Goal: Task Accomplishment & Management: Contribute content

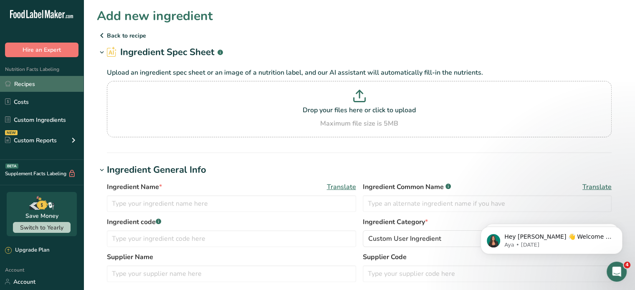
click at [33, 82] on link "Recipes" at bounding box center [42, 84] width 84 height 16
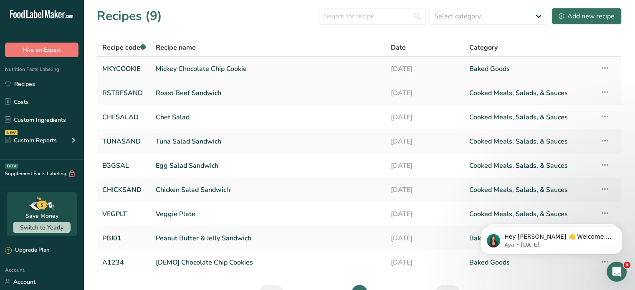
click at [206, 68] on link "Mickey Chocolate Chip Cookie" at bounding box center [268, 69] width 225 height 18
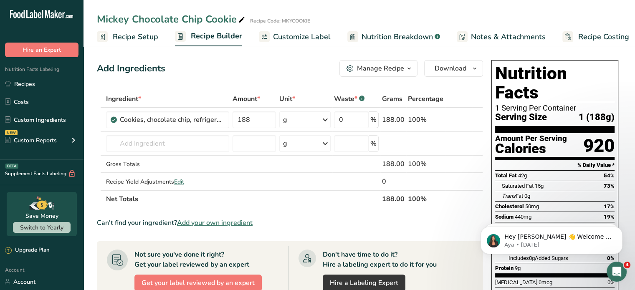
click at [277, 36] on span "Customize Label" at bounding box center [302, 36] width 58 height 11
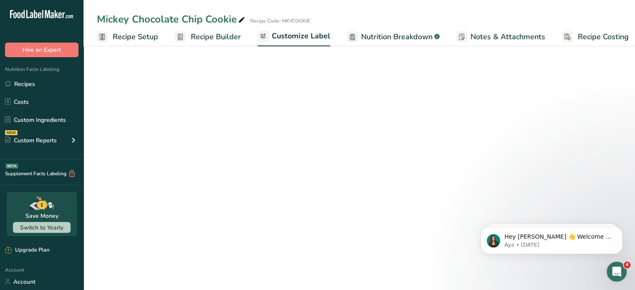
scroll to position [0, 7]
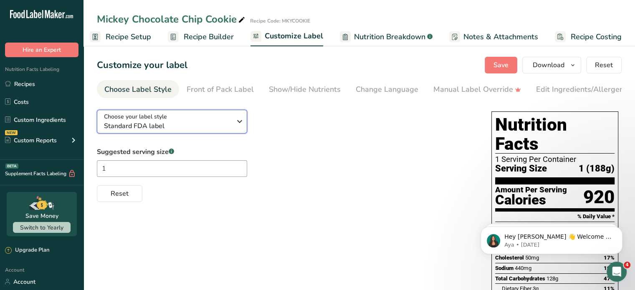
click at [190, 127] on span "Standard FDA label" at bounding box center [167, 126] width 127 height 10
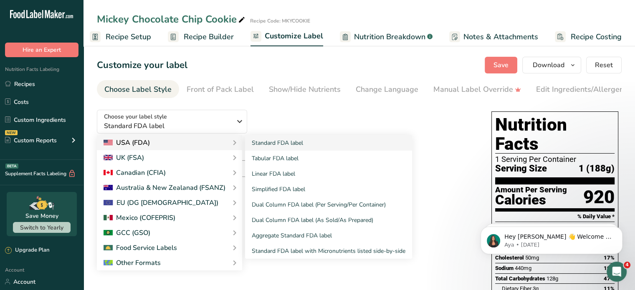
click at [186, 143] on div "USA (FDA)" at bounding box center [170, 143] width 132 height 10
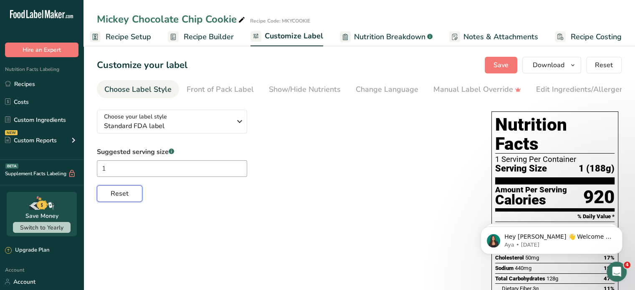
click at [124, 195] on span "Reset" at bounding box center [120, 194] width 18 height 10
click at [196, 164] on input "text" at bounding box center [172, 168] width 150 height 17
type input "1"
click at [297, 164] on div "Suggested serving size .a-a{fill:#347362;}.b-a{fill:#fff;} 1 Reset" at bounding box center [286, 174] width 378 height 55
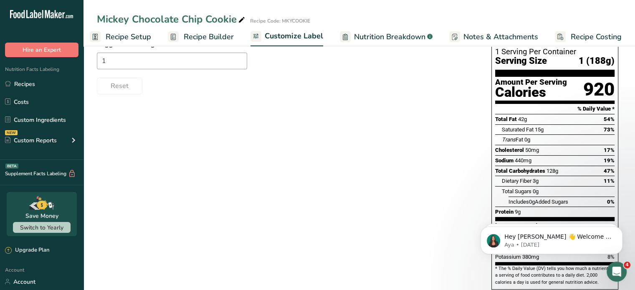
scroll to position [127, 0]
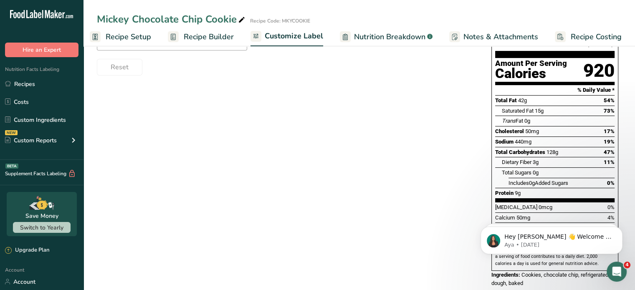
click at [603, 95] on div "Total Fat 42g 54%" at bounding box center [554, 100] width 119 height 10
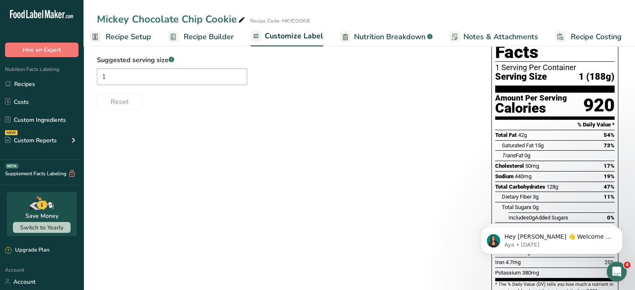
scroll to position [1, 0]
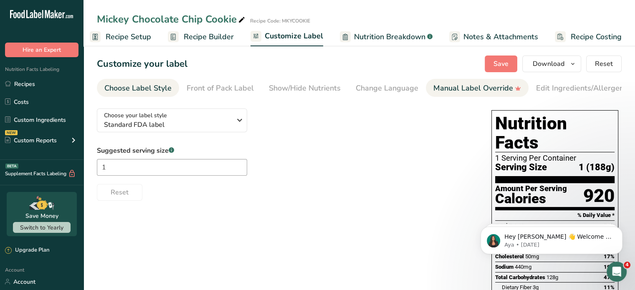
click at [478, 90] on div "Manual Label Override" at bounding box center [478, 88] width 88 height 11
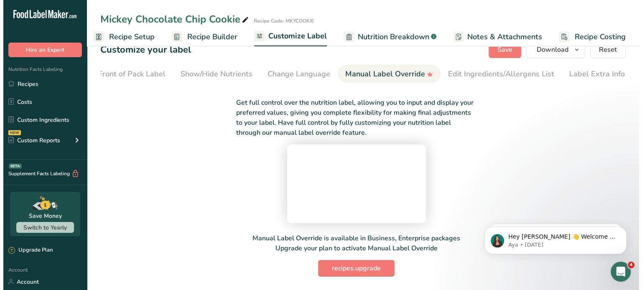
scroll to position [82, 0]
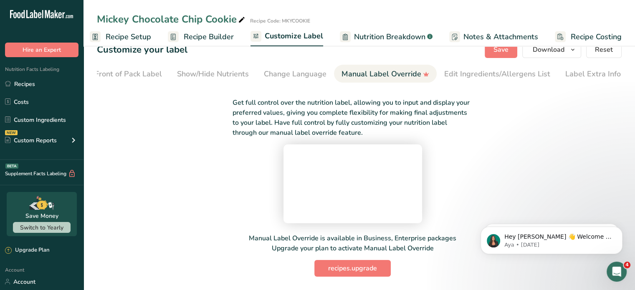
click at [386, 36] on span "Nutrition Breakdown" at bounding box center [389, 36] width 71 height 11
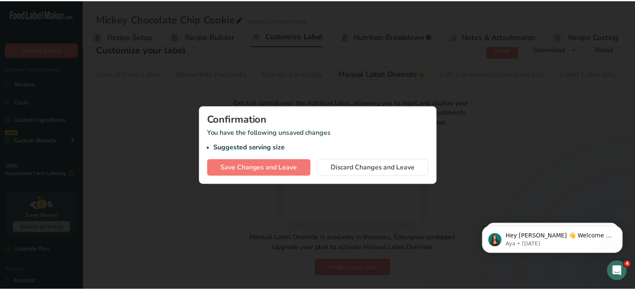
scroll to position [0, 1]
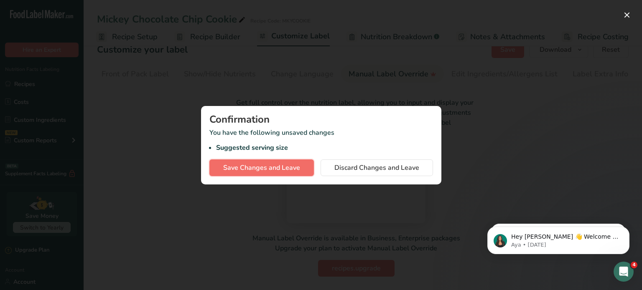
click at [269, 168] on span "Save Changes and Leave" at bounding box center [261, 168] width 77 height 10
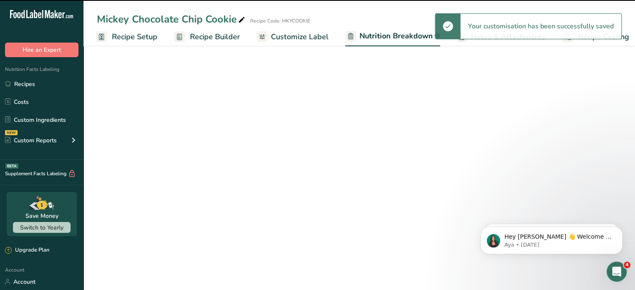
select select "Calories"
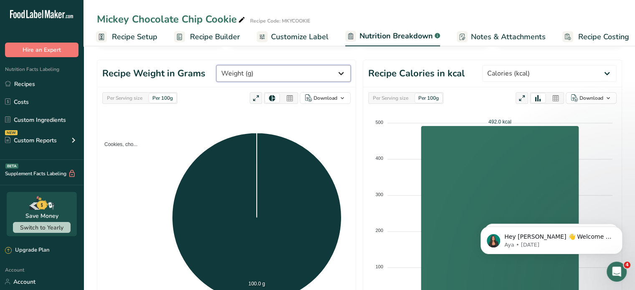
click at [333, 71] on select "Weight (g) Calories (kcal) Energy KJ (kj) Total Fat (g) Saturated Fat (g) Trans…" at bounding box center [283, 73] width 135 height 17
click at [338, 126] on div "Cookies, cho... 100.0 g Cookies, chocolate chip, refrigerated dough, baked: 100…" at bounding box center [226, 218] width 249 height 215
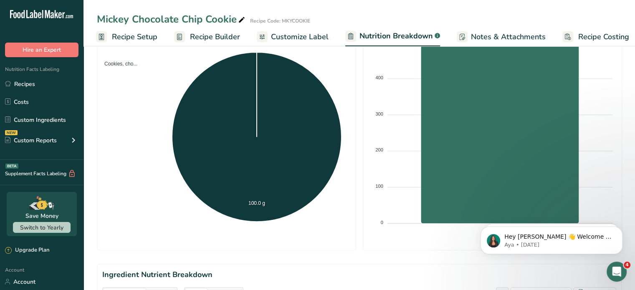
scroll to position [207, 0]
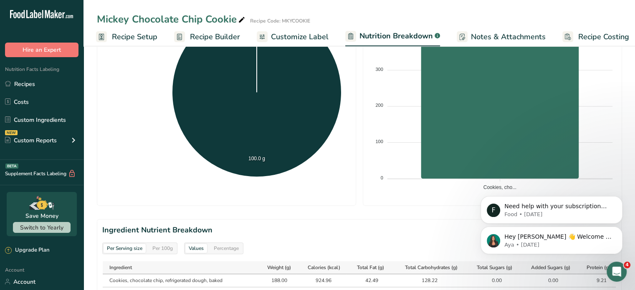
drag, startPoint x: 621, startPoint y: 229, endPoint x: 621, endPoint y: 170, distance: 58.9
click at [621, 228] on icon "Dismiss notification" at bounding box center [621, 230] width 4 height 4
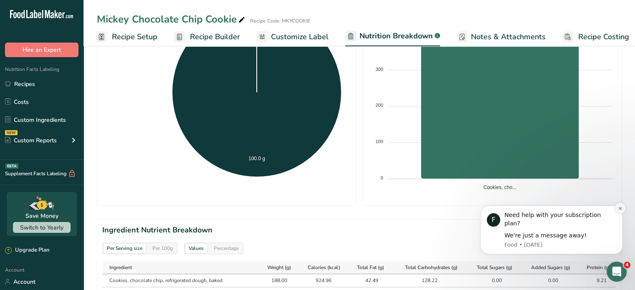
click at [623, 214] on button "Dismiss notification" at bounding box center [620, 208] width 11 height 11
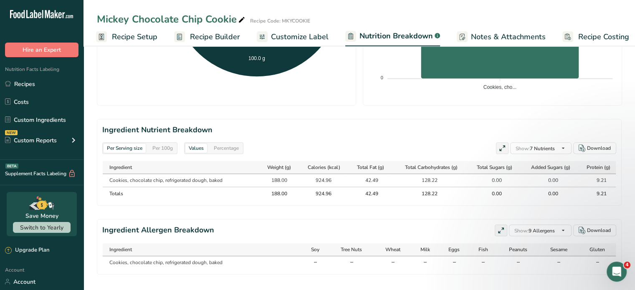
scroll to position [323, 0]
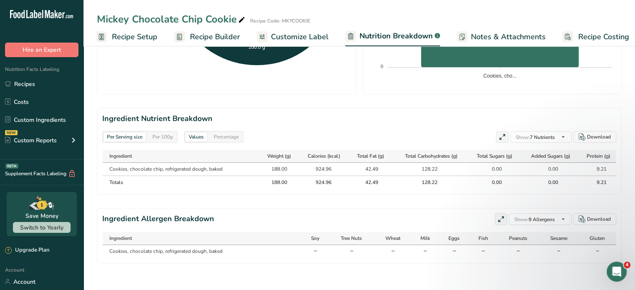
click at [136, 238] on div "Ingredient" at bounding box center [204, 239] width 190 height 8
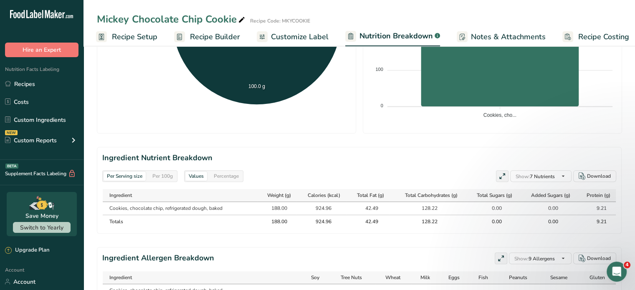
scroll to position [292, 0]
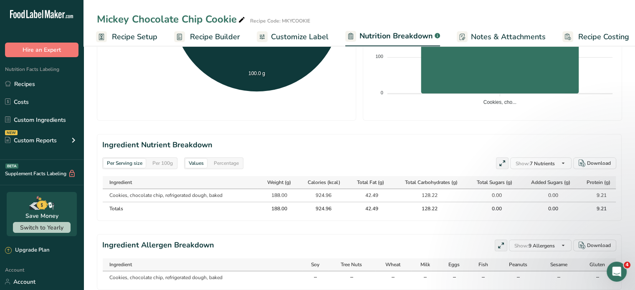
click at [138, 163] on div "Per Serving size" at bounding box center [125, 163] width 42 height 9
click at [197, 162] on div "Values" at bounding box center [196, 163] width 22 height 9
click at [236, 203] on th "Totals" at bounding box center [180, 208] width 155 height 13
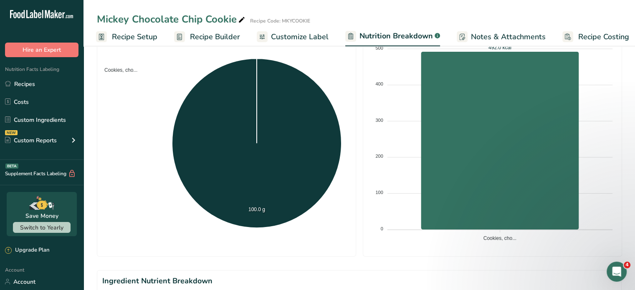
scroll to position [0, 0]
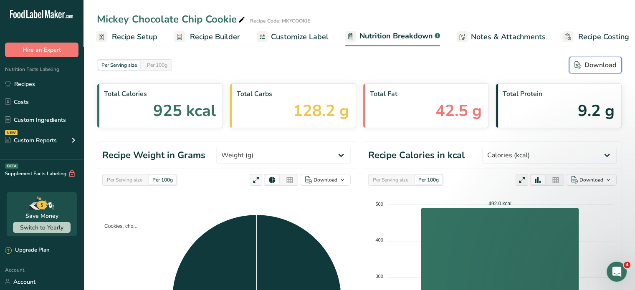
click at [578, 66] on icon "button" at bounding box center [578, 65] width 7 height 8
click at [488, 38] on span "Notes & Attachments" at bounding box center [508, 36] width 75 height 11
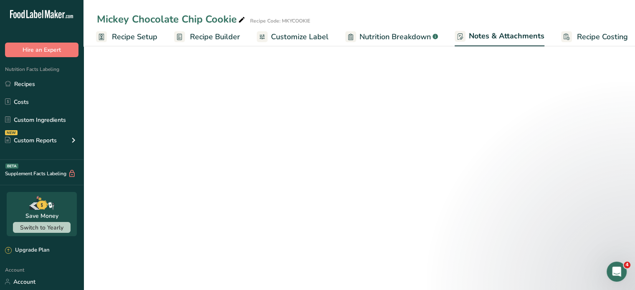
scroll to position [0, 8]
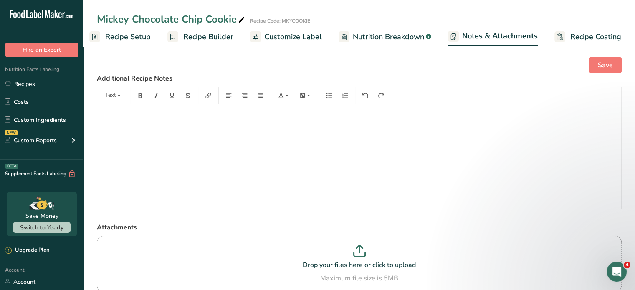
click at [107, 112] on p "﻿" at bounding box center [360, 116] width 516 height 10
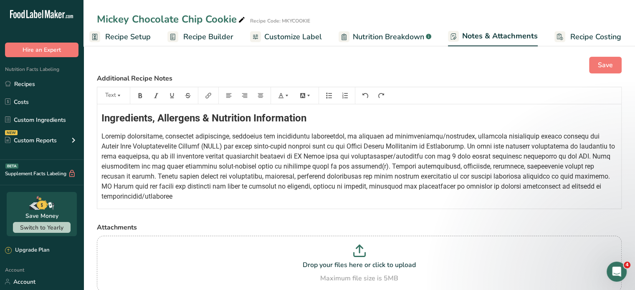
scroll to position [54, 0]
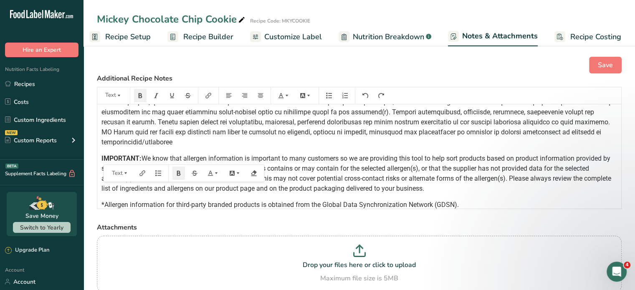
drag, startPoint x: 102, startPoint y: 158, endPoint x: 461, endPoint y: 186, distance: 360.4
click at [461, 186] on p "IMPORTANT: We know that allergen information is important to many customers so …" at bounding box center [360, 174] width 516 height 40
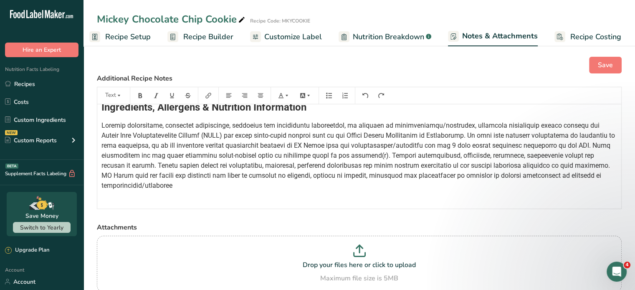
scroll to position [0, 0]
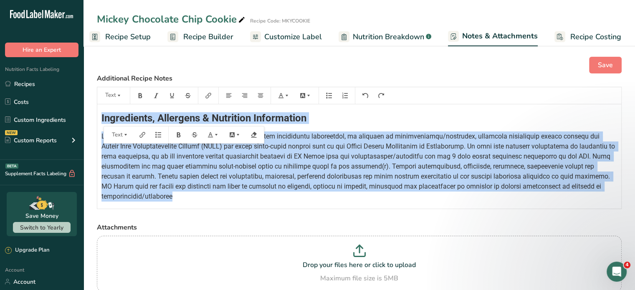
drag, startPoint x: 101, startPoint y: 117, endPoint x: 192, endPoint y: 201, distance: 123.9
click at [192, 201] on div "Ingredients, Allergens & Nutrition Information ﻿ *Allergen information for thir…" at bounding box center [359, 169] width 524 height 130
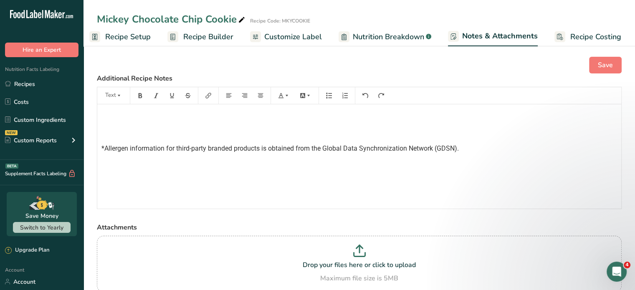
click at [107, 114] on p "﻿" at bounding box center [360, 116] width 516 height 10
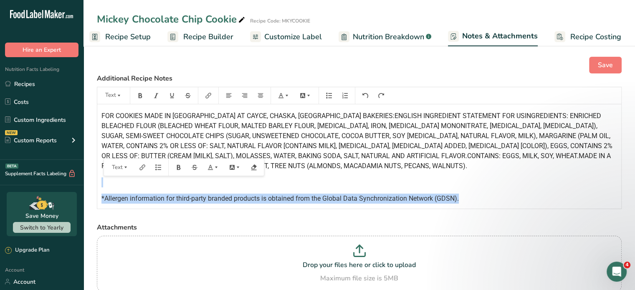
drag, startPoint x: 110, startPoint y: 185, endPoint x: 467, endPoint y: 198, distance: 356.6
click at [467, 198] on div "FOR COOKIES MADE IN [GEOGRAPHIC_DATA] AT CAYCE, CHASKA, [GEOGRAPHIC_DATA] BAKER…" at bounding box center [359, 156] width 524 height 104
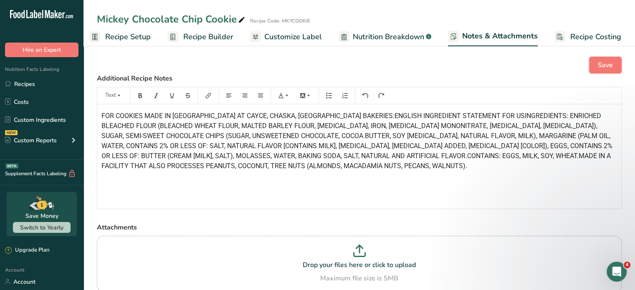
click at [615, 61] on button "Save" at bounding box center [605, 65] width 33 height 17
click at [28, 81] on link "Recipes" at bounding box center [42, 84] width 84 height 16
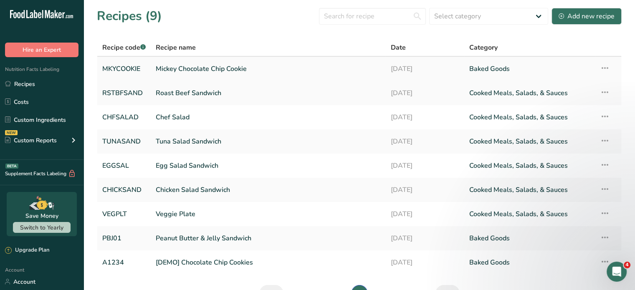
click at [176, 69] on link "Mickey Chocolate Chip Cookie" at bounding box center [268, 69] width 225 height 18
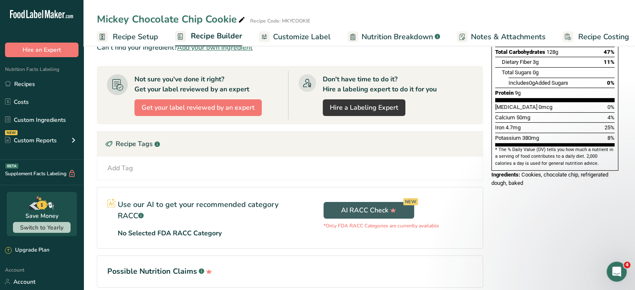
scroll to position [86, 0]
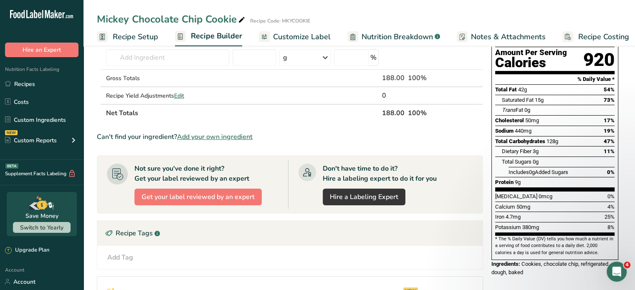
click at [302, 37] on span "Customize Label" at bounding box center [302, 36] width 58 height 11
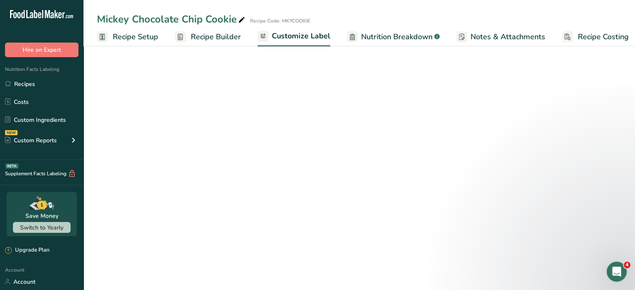
scroll to position [0, 7]
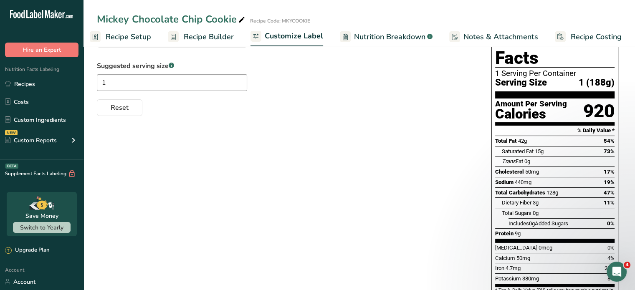
click at [376, 35] on span "Nutrition Breakdown" at bounding box center [389, 36] width 71 height 11
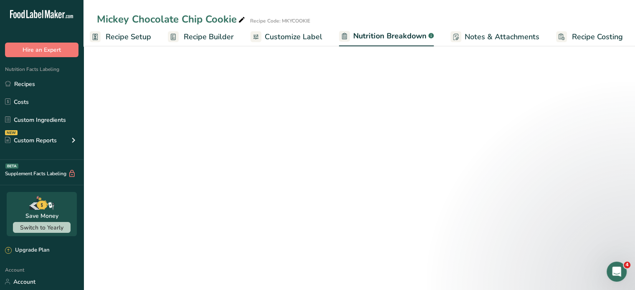
scroll to position [0, 8]
select select "Calories"
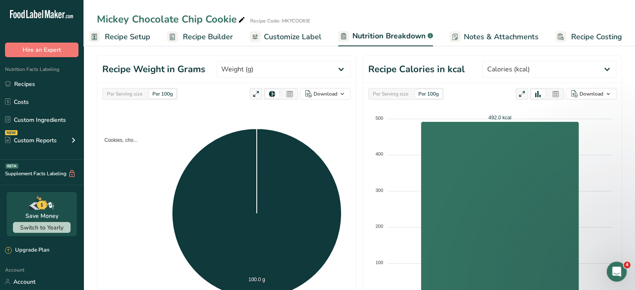
click at [481, 34] on span "Notes & Attachments" at bounding box center [501, 36] width 75 height 11
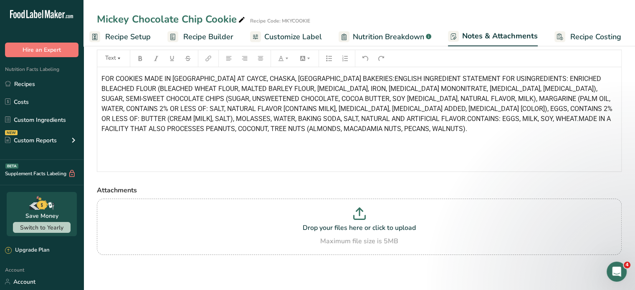
scroll to position [20, 0]
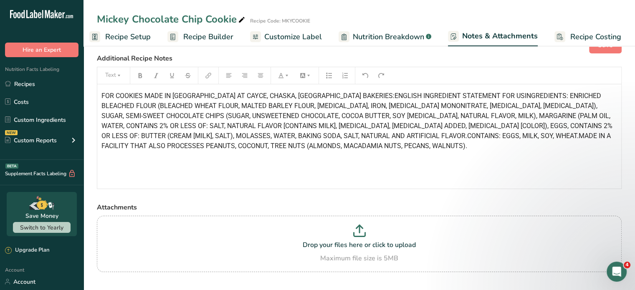
click at [136, 36] on span "Recipe Setup" at bounding box center [128, 36] width 46 height 11
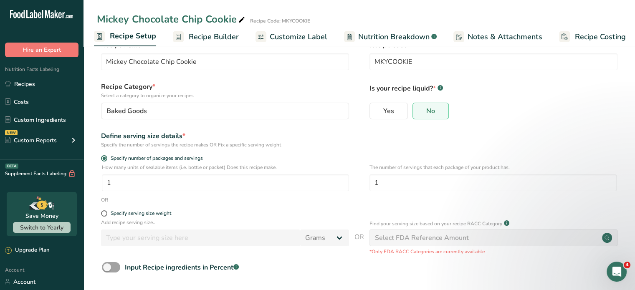
scroll to position [56, 0]
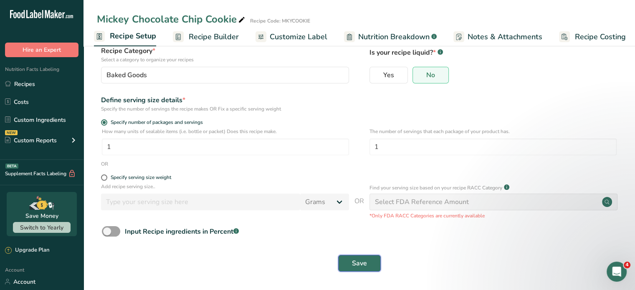
click at [362, 258] on button "Save" at bounding box center [359, 263] width 43 height 17
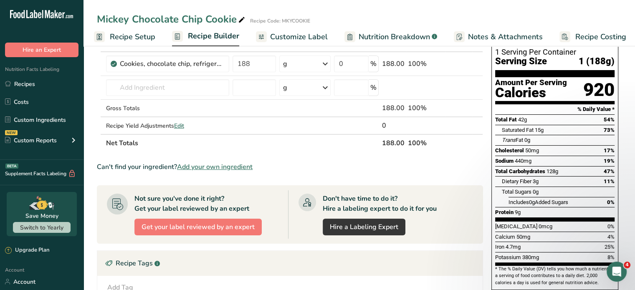
click at [217, 40] on span "Recipe Builder" at bounding box center [213, 35] width 51 height 11
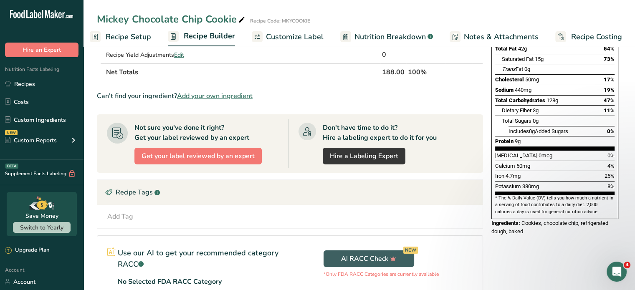
scroll to position [140, 0]
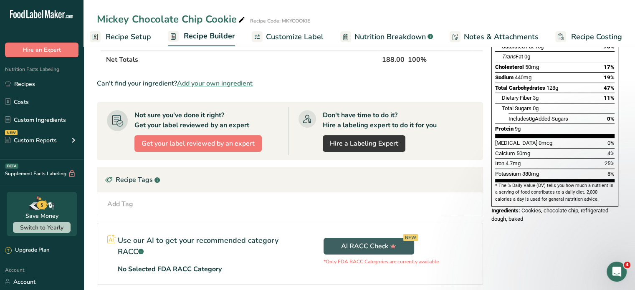
click at [149, 201] on div "Add Tag Standard Tags Custom Tags Source of Antioxidants [MEDICAL_DATA] Effect …" at bounding box center [290, 204] width 372 height 10
click at [129, 200] on div "Add Tag" at bounding box center [120, 204] width 26 height 10
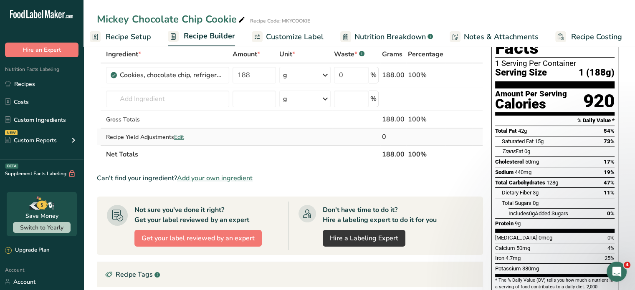
scroll to position [0, 0]
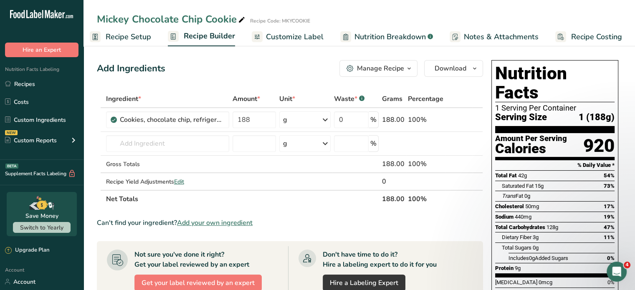
click at [406, 67] on icon "button" at bounding box center [409, 69] width 7 height 10
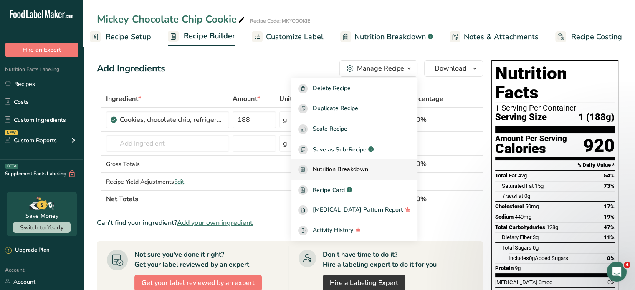
click at [356, 168] on span "Nutrition Breakdown" at bounding box center [341, 170] width 56 height 10
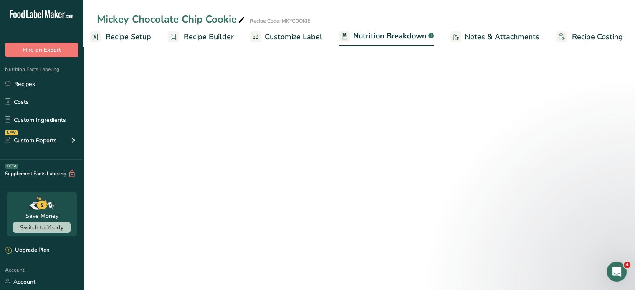
select select "Calories"
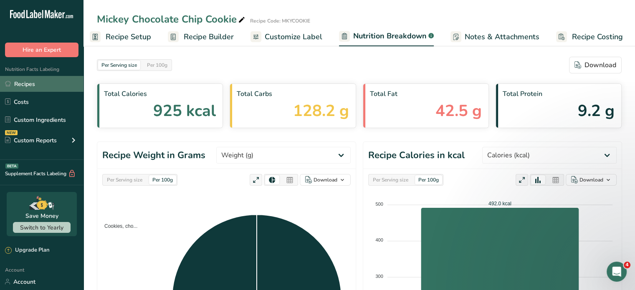
click at [28, 84] on link "Recipes" at bounding box center [42, 84] width 84 height 16
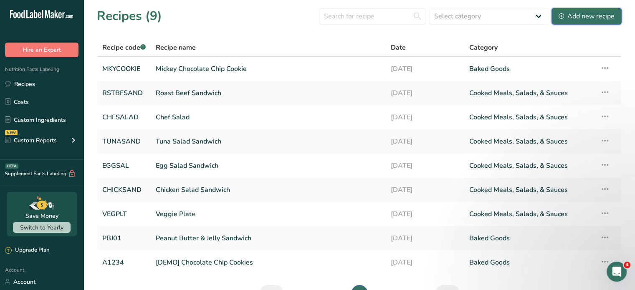
click at [608, 14] on div "Add new recipe" at bounding box center [587, 16] width 56 height 10
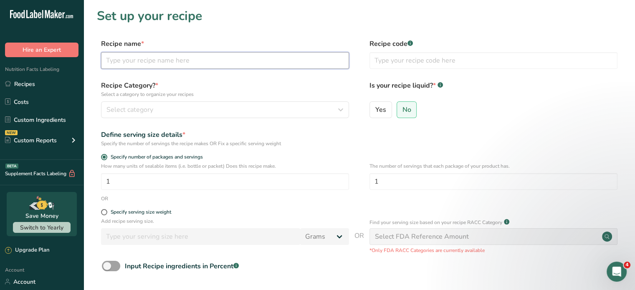
click at [167, 58] on input "text" at bounding box center [225, 60] width 248 height 17
type input "Mickey Fruity Pebbles Cookie"
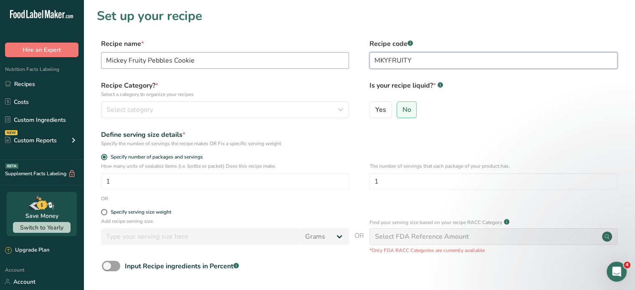
type input "MKYFRUITY"
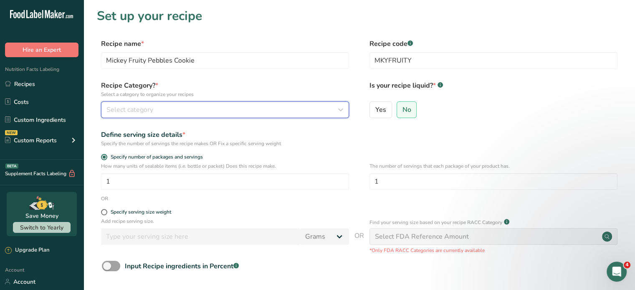
click at [215, 107] on div "Select category" at bounding box center [223, 110] width 232 height 10
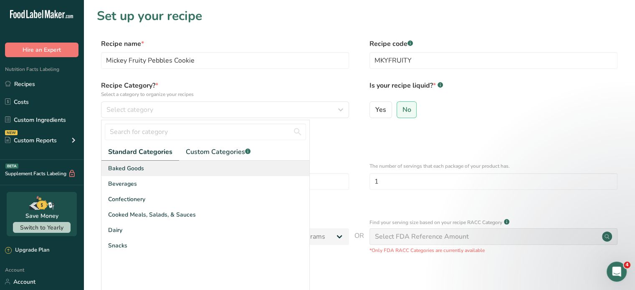
click at [132, 168] on span "Baked Goods" at bounding box center [126, 168] width 36 height 9
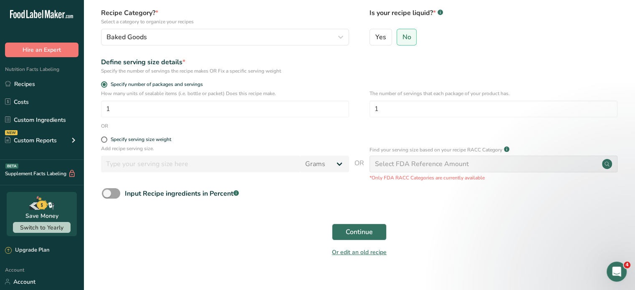
scroll to position [85, 0]
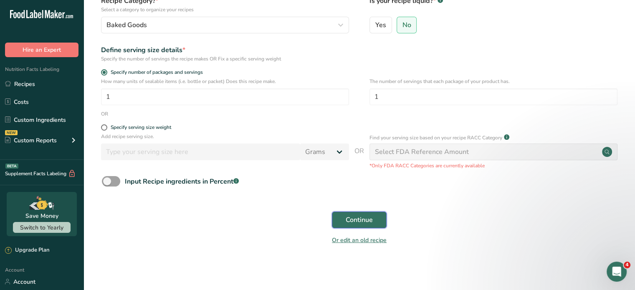
click at [363, 220] on span "Continue" at bounding box center [359, 220] width 27 height 10
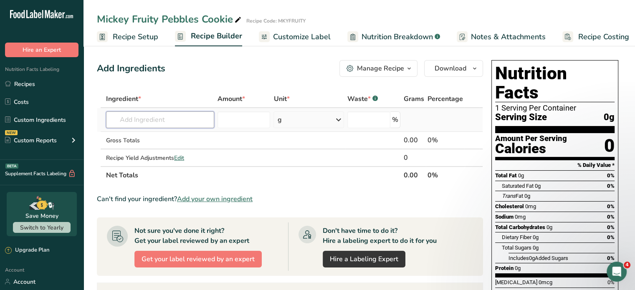
click at [156, 120] on input "text" at bounding box center [160, 120] width 108 height 17
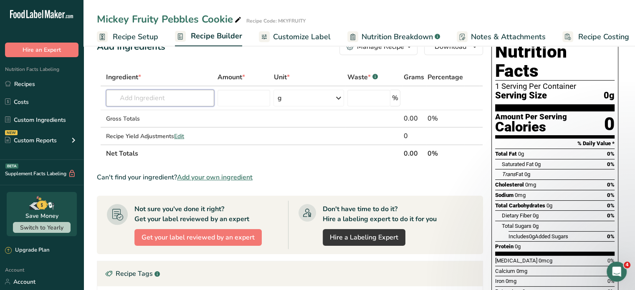
scroll to position [42, 0]
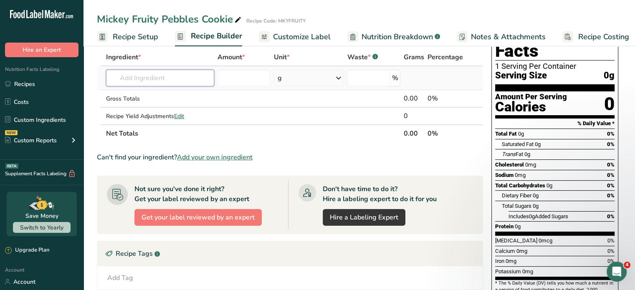
click at [187, 78] on input "text" at bounding box center [160, 78] width 108 height 17
type input "Fruity pebbles"
click at [173, 110] on div "Add your own ingredient" at bounding box center [160, 108] width 95 height 9
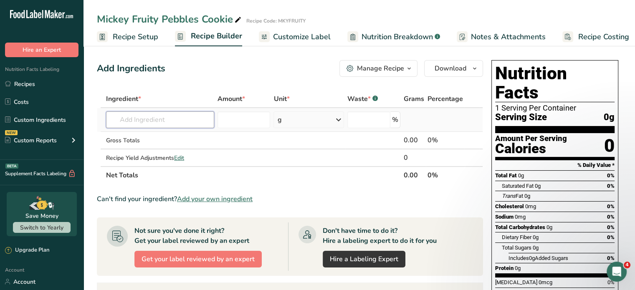
click at [157, 124] on input "text" at bounding box center [160, 120] width 108 height 17
type input "Fruity pebbles"
click at [145, 135] on p "8034 Cereals ready-to-eat, POST, FRUITY PEBBLES" at bounding box center [186, 136] width 147 height 9
type input "Cereals ready-to-eat, POST, FRUITY PEBBLES"
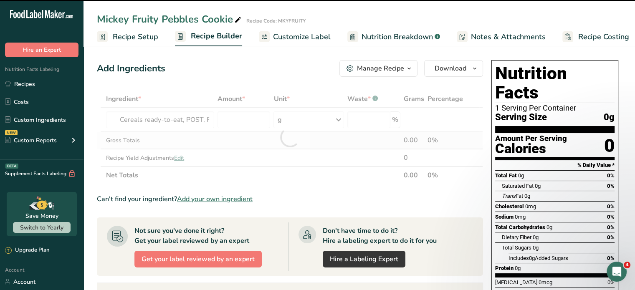
type input "0"
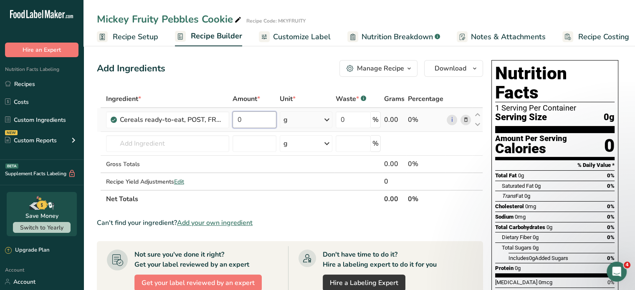
click at [257, 122] on input "0" at bounding box center [255, 120] width 44 height 17
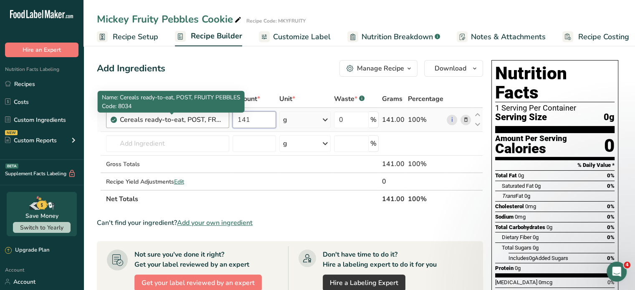
type input "141"
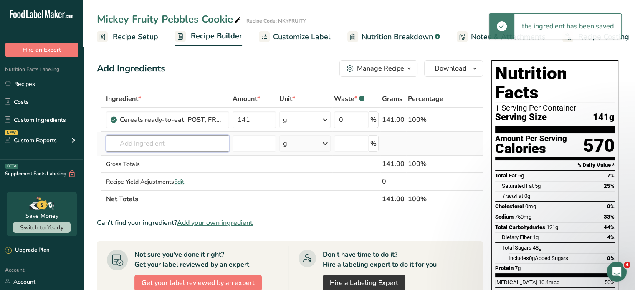
click at [175, 141] on input "text" at bounding box center [167, 143] width 123 height 17
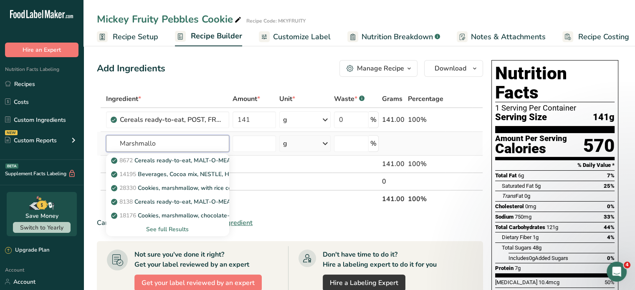
type input "Marshmallo"
click at [165, 229] on div "See full Results" at bounding box center [168, 229] width 110 height 9
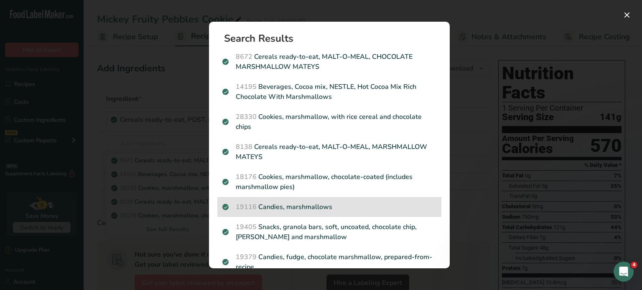
click at [302, 206] on p "19116 Candies, marshmallows" at bounding box center [329, 207] width 214 height 10
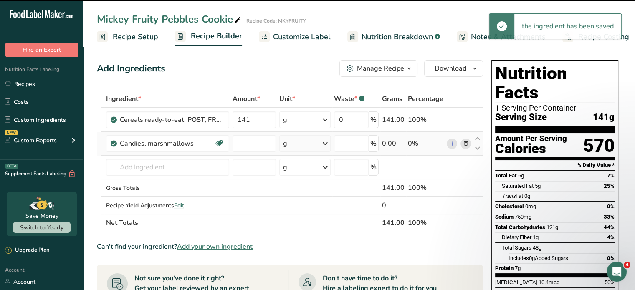
type input "0"
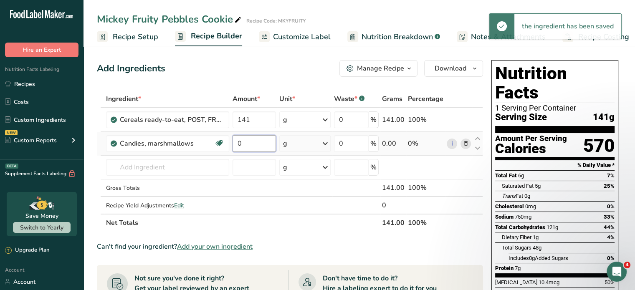
click at [257, 145] on input "0" at bounding box center [254, 143] width 43 height 17
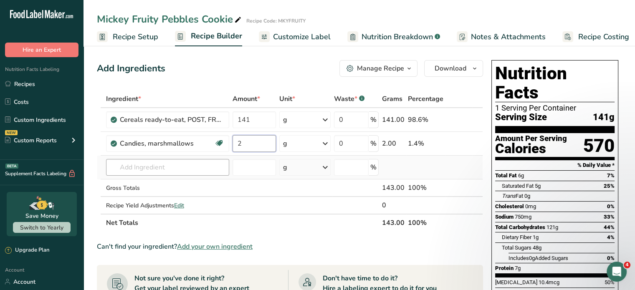
type input "2"
click at [203, 167] on div "Ingredient * Amount * Unit * Waste * .a-a{fill:#347362;}.b-a{fill:#fff;} Grams …" at bounding box center [290, 161] width 386 height 142
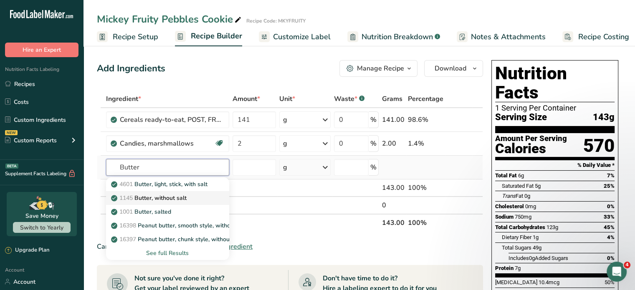
type input "Butter"
click at [180, 197] on p "1145 Butter, without salt" at bounding box center [150, 198] width 74 height 9
type input "Butter, without salt"
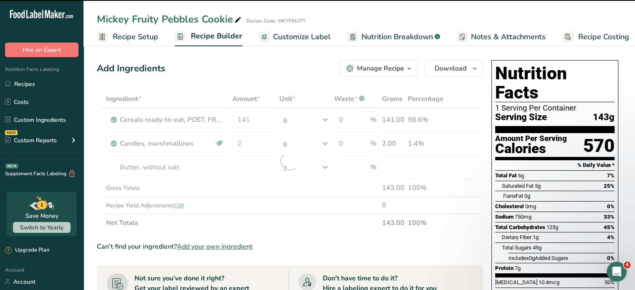
type input "0"
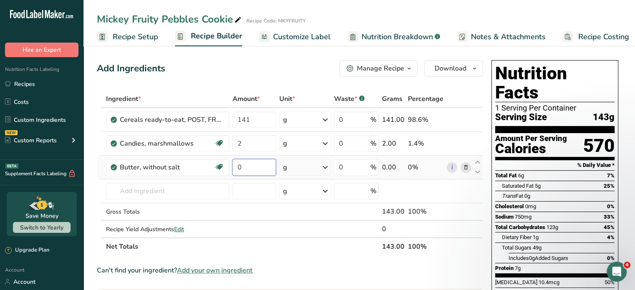
click at [241, 170] on input "0" at bounding box center [254, 167] width 43 height 17
type input "113"
click at [282, 64] on div "Add Ingredients Manage Recipe Delete Recipe Duplicate Recipe Scale Recipe Save …" at bounding box center [290, 68] width 386 height 17
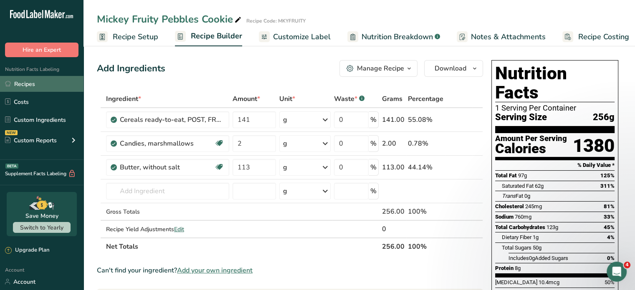
click at [32, 83] on link "Recipes" at bounding box center [42, 84] width 84 height 16
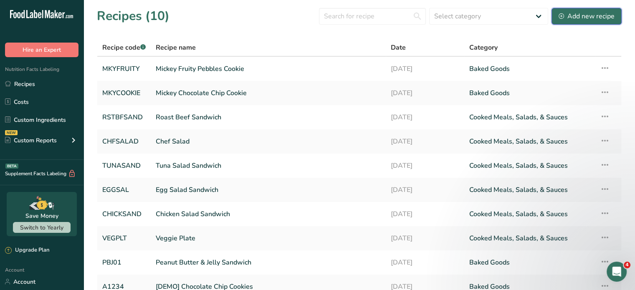
click at [589, 13] on div "Add new recipe" at bounding box center [587, 16] width 56 height 10
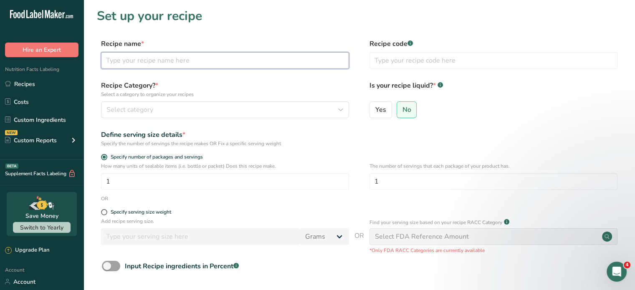
click at [155, 61] on input "text" at bounding box center [225, 60] width 248 height 17
type input "Chocolate Brownie"
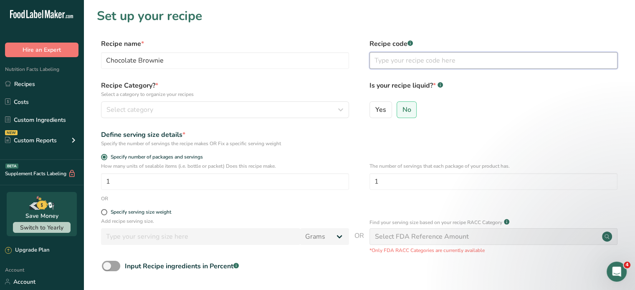
click at [379, 59] on input "text" at bounding box center [494, 60] width 248 height 17
type input "CHOCBRWN"
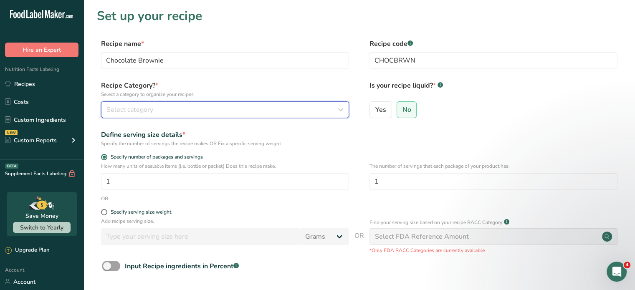
click at [212, 111] on div "Select category" at bounding box center [223, 110] width 232 height 10
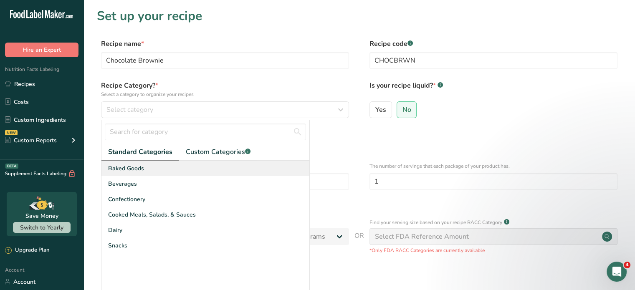
click at [139, 165] on span "Baked Goods" at bounding box center [126, 168] width 36 height 9
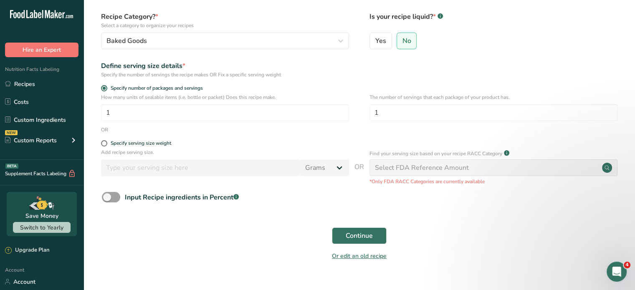
scroll to position [85, 0]
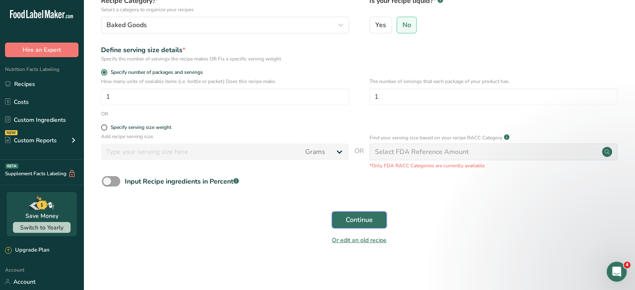
click at [360, 219] on span "Continue" at bounding box center [359, 220] width 27 height 10
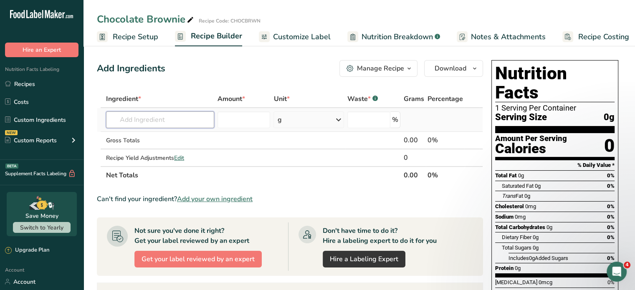
click at [198, 117] on input "text" at bounding box center [160, 120] width 108 height 17
type input "Chocolate brownie"
